Goal: Task Accomplishment & Management: Use online tool/utility

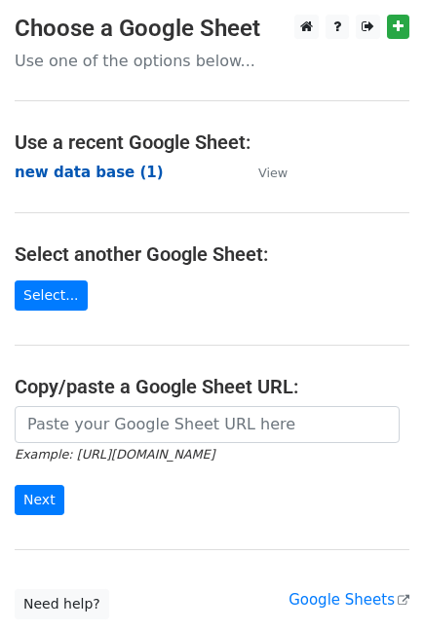
click at [95, 171] on strong "new data base (1)" at bounding box center [89, 173] width 149 height 18
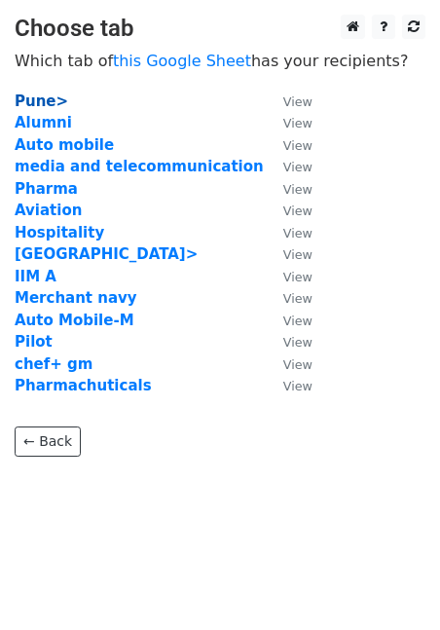
click at [48, 102] on strong "Pune>" at bounding box center [42, 102] width 54 height 18
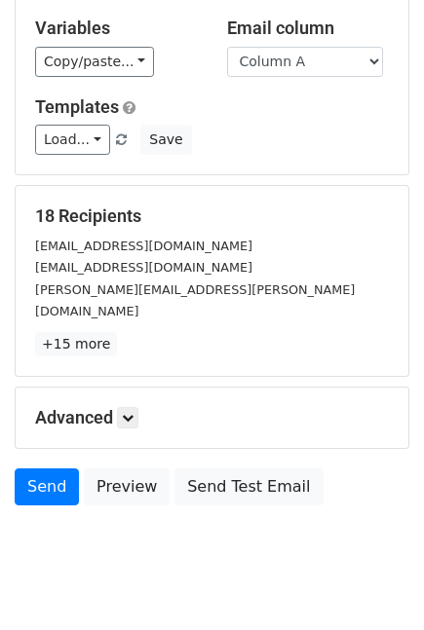
scroll to position [124, 0]
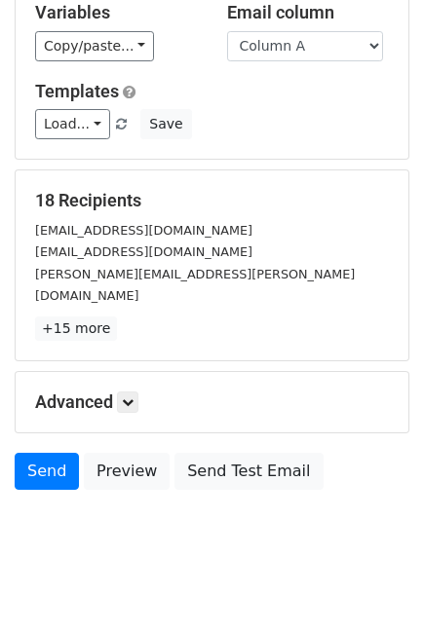
click at [400, 453] on div "Send Preview Send Test Email" at bounding box center [212, 476] width 424 height 47
click at [48, 453] on link "Send" at bounding box center [47, 471] width 64 height 37
